Goal: Task Accomplishment & Management: Manage account settings

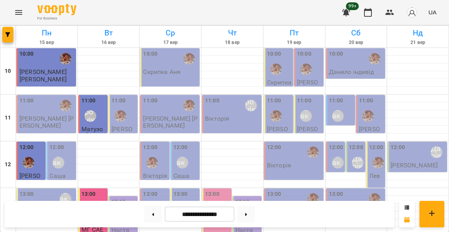
scroll to position [133, 0]
click at [161, 190] on div "13:00" at bounding box center [155, 204] width 25 height 28
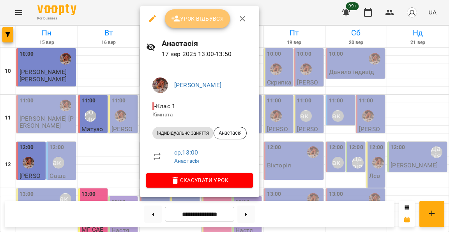
click at [200, 21] on span "Урок відбувся" at bounding box center [197, 18] width 53 height 9
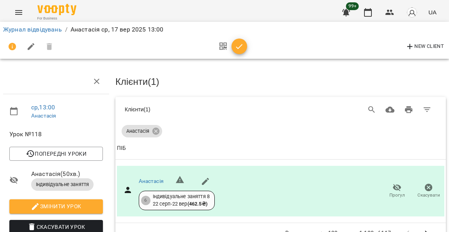
click at [240, 46] on icon "button" at bounding box center [239, 46] width 9 height 9
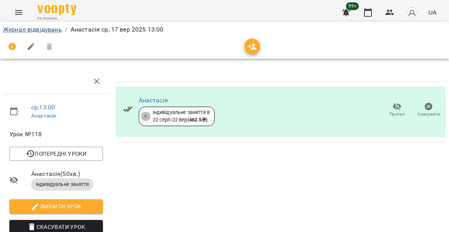
click at [53, 30] on link "Журнал відвідувань" at bounding box center [32, 29] width 59 height 7
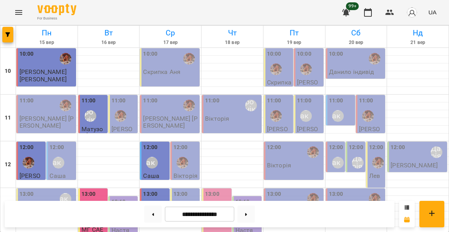
scroll to position [17, 0]
click at [186, 143] on label "12:00" at bounding box center [180, 147] width 14 height 9
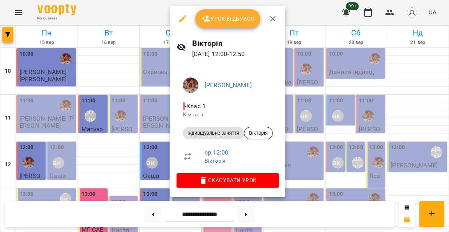
click at [225, 19] on span "Урок відбувся" at bounding box center [227, 18] width 53 height 9
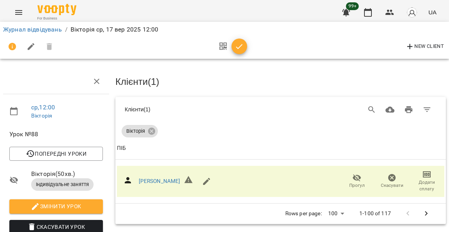
click at [238, 46] on icon "button" at bounding box center [239, 46] width 7 height 5
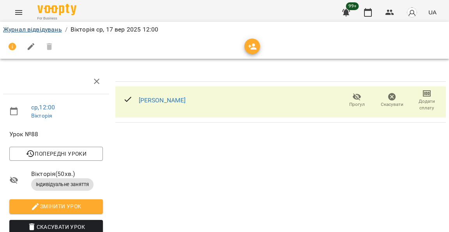
click at [45, 32] on link "Журнал відвідувань" at bounding box center [32, 29] width 59 height 7
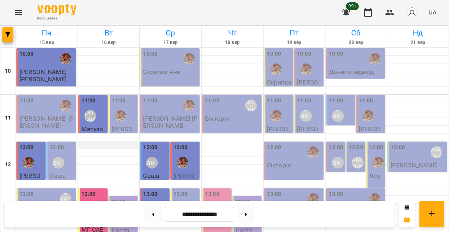
scroll to position [3, 0]
click at [167, 72] on div "10:00 [PERSON_NAME]" at bounding box center [170, 67] width 60 height 38
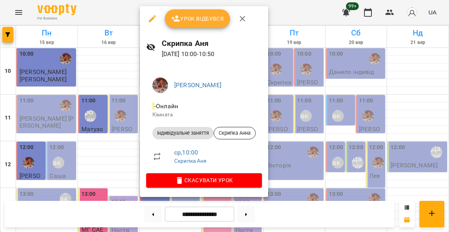
click at [201, 24] on button "Урок відбувся" at bounding box center [197, 18] width 65 height 19
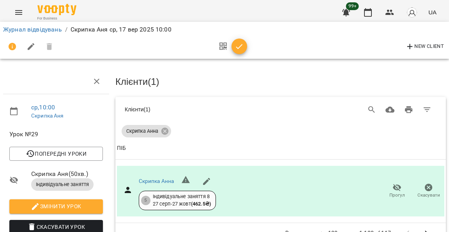
click at [238, 45] on icon "button" at bounding box center [239, 46] width 9 height 9
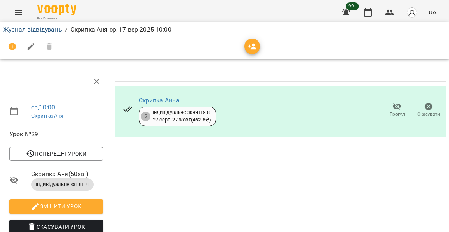
click at [51, 31] on link "Журнал відвідувань" at bounding box center [32, 29] width 59 height 7
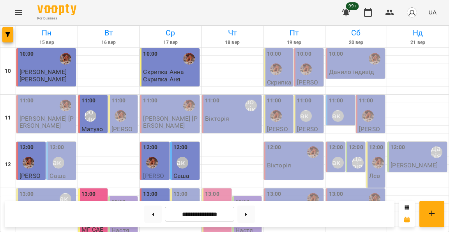
click at [282, 56] on div "10:00" at bounding box center [279, 64] width 25 height 28
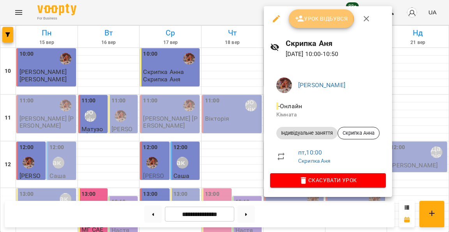
click at [305, 18] on span "Урок відбувся" at bounding box center [321, 18] width 53 height 9
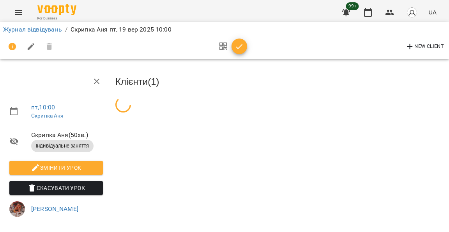
click at [237, 44] on icon "button" at bounding box center [239, 46] width 9 height 9
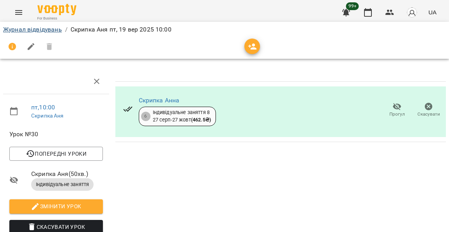
click at [60, 30] on link "Журнал відвідувань" at bounding box center [32, 29] width 59 height 7
